Goal: Information Seeking & Learning: Check status

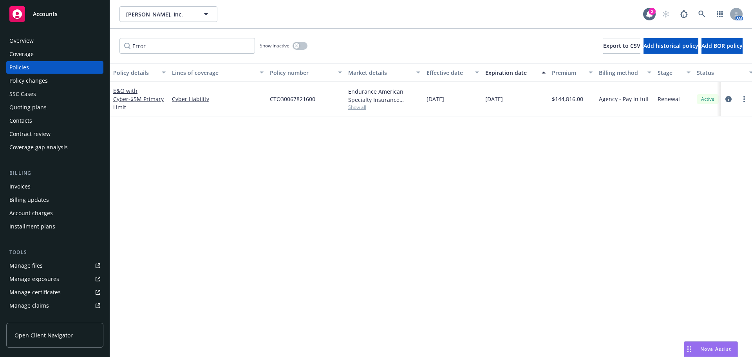
drag, startPoint x: 43, startPoint y: 104, endPoint x: 47, endPoint y: 101, distance: 4.5
click at [45, 104] on div "Quoting plans" at bounding box center [27, 107] width 37 height 13
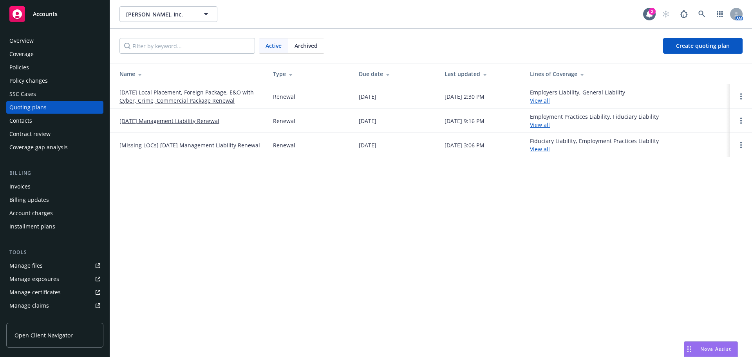
click at [153, 93] on link "[DATE] Local Placement, Foreign Package, E&O with Cyber, Crime, Commercial Pack…" at bounding box center [189, 96] width 141 height 16
